Goal: Transaction & Acquisition: Obtain resource

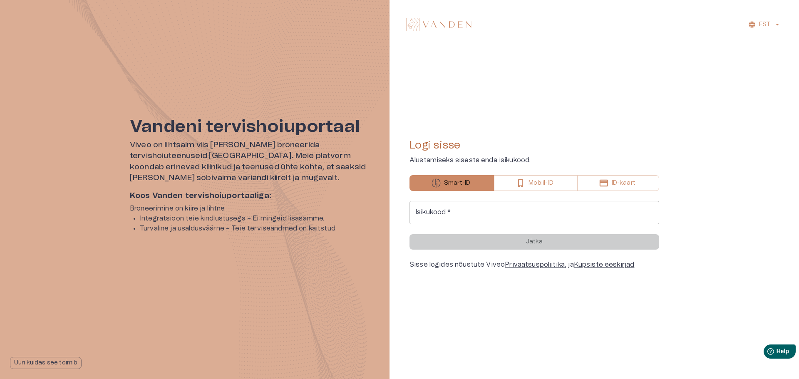
drag, startPoint x: 0, startPoint y: 0, endPoint x: 471, endPoint y: 226, distance: 522.9
click at [471, 226] on form "Isikukood   * Isikukood   * Jätka" at bounding box center [534, 225] width 250 height 49
click at [469, 219] on input "Isikukood   *" at bounding box center [534, 212] width 250 height 23
click at [456, 208] on input "Isikukood   *" at bounding box center [534, 212] width 250 height 23
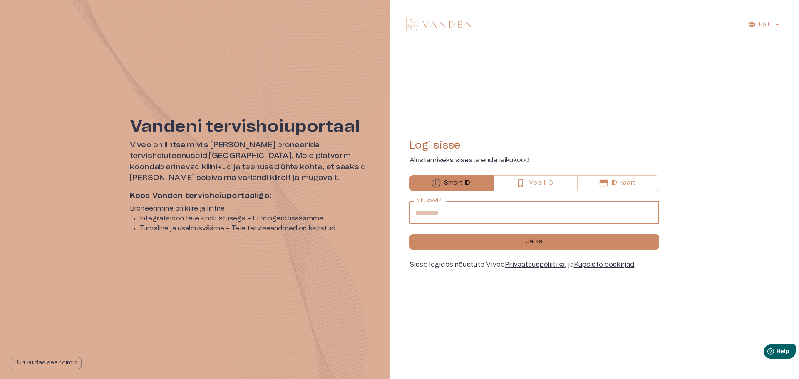
type input "**********"
click at [409, 234] on button "Jätka" at bounding box center [534, 241] width 250 height 15
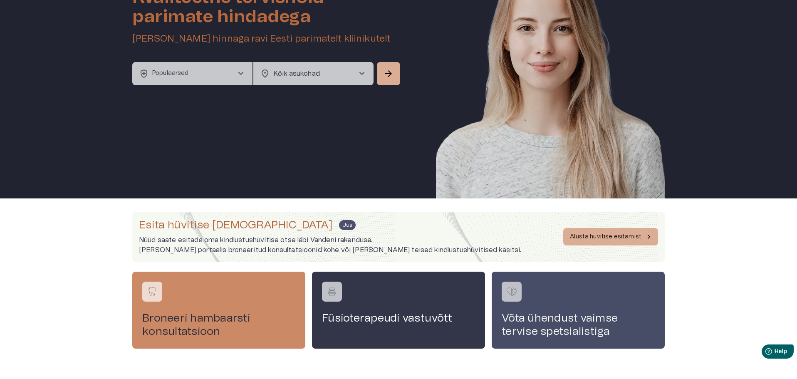
scroll to position [99, 0]
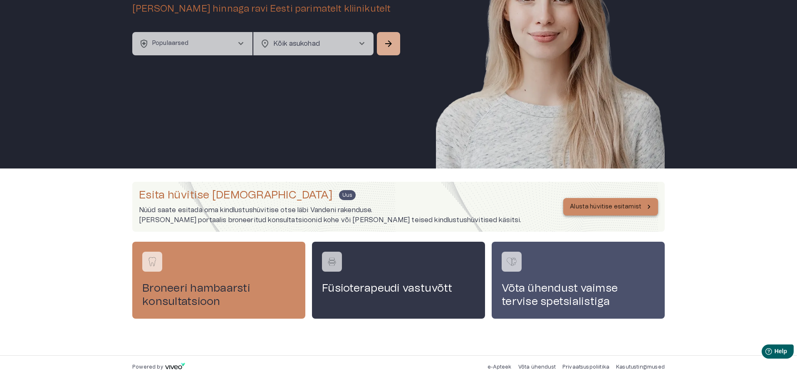
click at [589, 204] on p "Alusta hüvitise esitamist" at bounding box center [606, 207] width 72 height 9
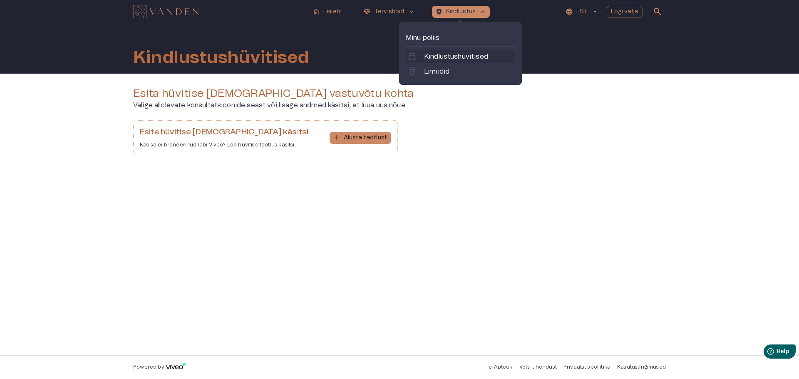
click at [448, 59] on p "Kindlustushüvitised" at bounding box center [456, 57] width 64 height 10
click at [460, 55] on p "Kindlustushüvitised" at bounding box center [456, 57] width 64 height 10
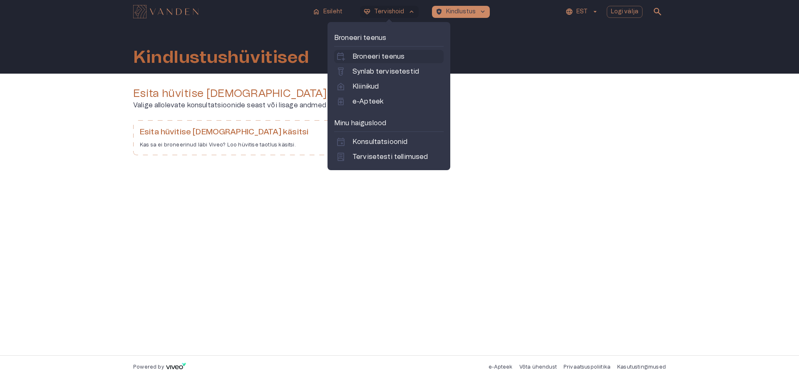
click at [359, 57] on p "Broneeri teenus" at bounding box center [378, 57] width 52 height 10
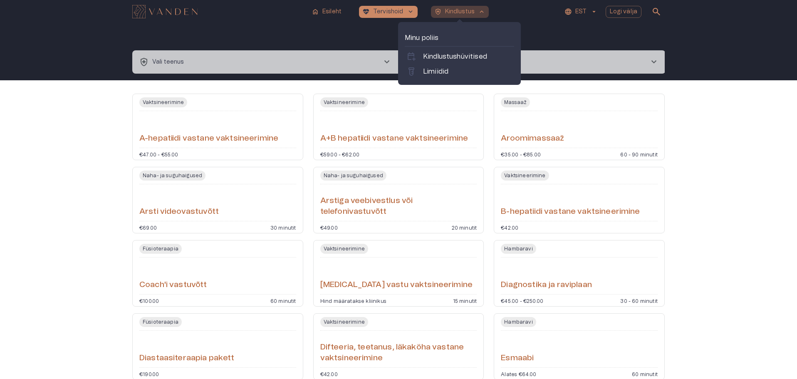
click at [452, 16] on button "health_and_safety Kindlustus keyboard_arrow_up" at bounding box center [460, 12] width 58 height 12
click at [451, 73] on link "labs Limiidid" at bounding box center [460, 72] width 106 height 10
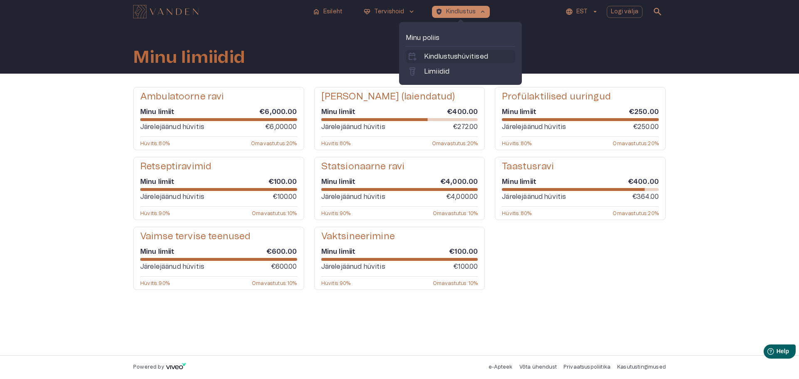
click at [458, 58] on p "Kindlustushüvitised" at bounding box center [456, 57] width 64 height 10
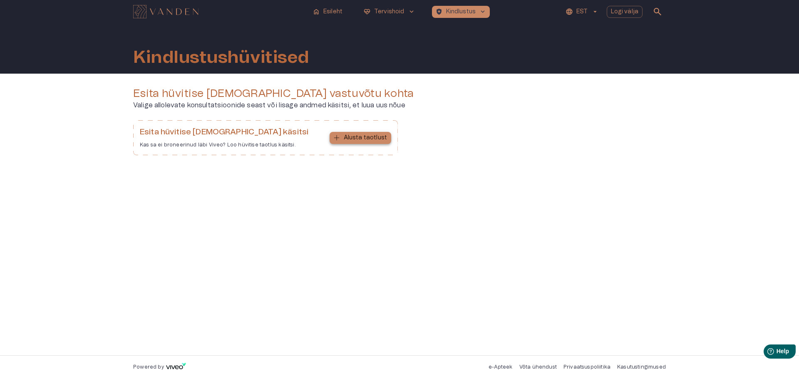
click at [372, 132] on button "Alusta taotlust" at bounding box center [361, 138] width 62 height 12
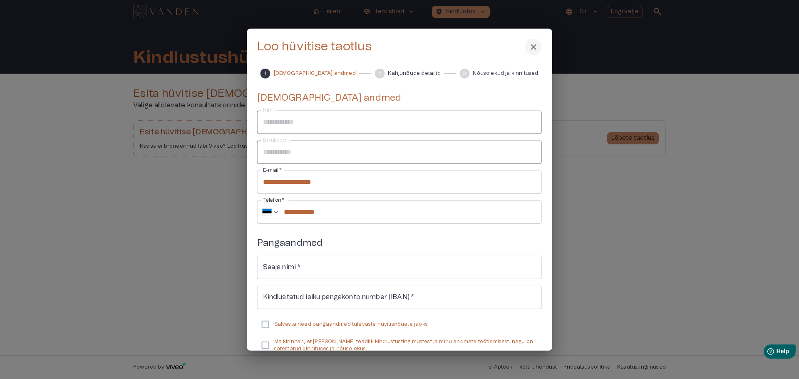
scroll to position [50, 0]
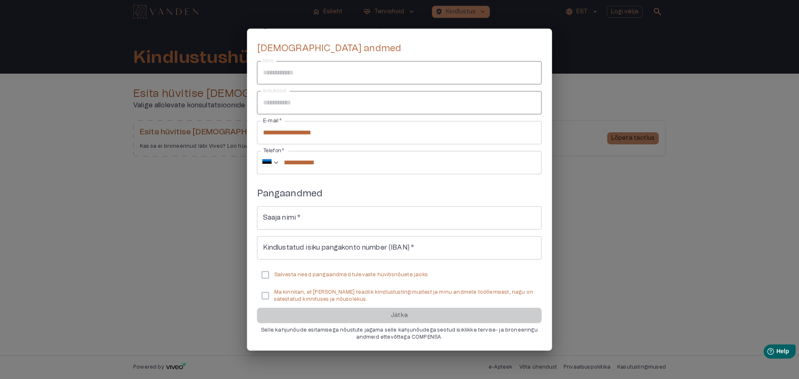
click at [665, 154] on div at bounding box center [399, 189] width 799 height 379
